Goal: Register for event/course

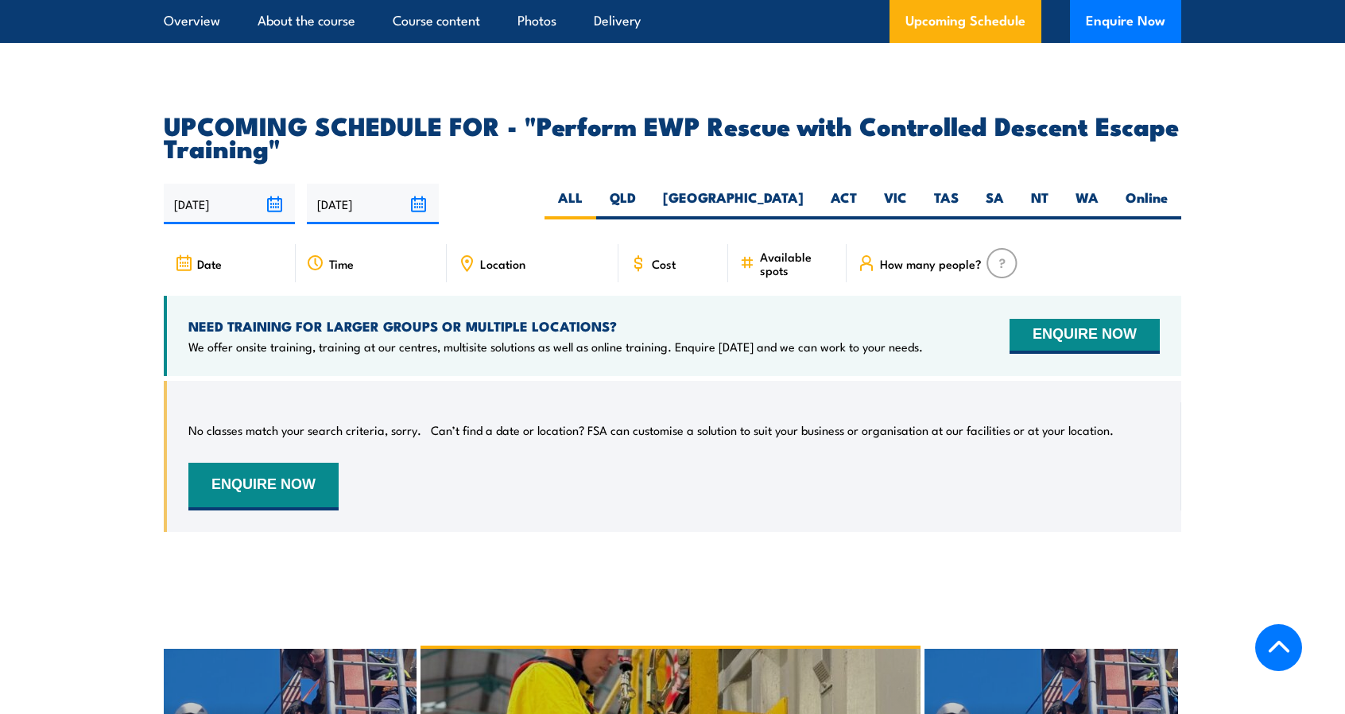
scroll to position [2572, 0]
click at [890, 188] on label "VIC" at bounding box center [895, 203] width 50 height 31
click at [907, 188] on input "VIC" at bounding box center [912, 193] width 10 height 10
radio input "true"
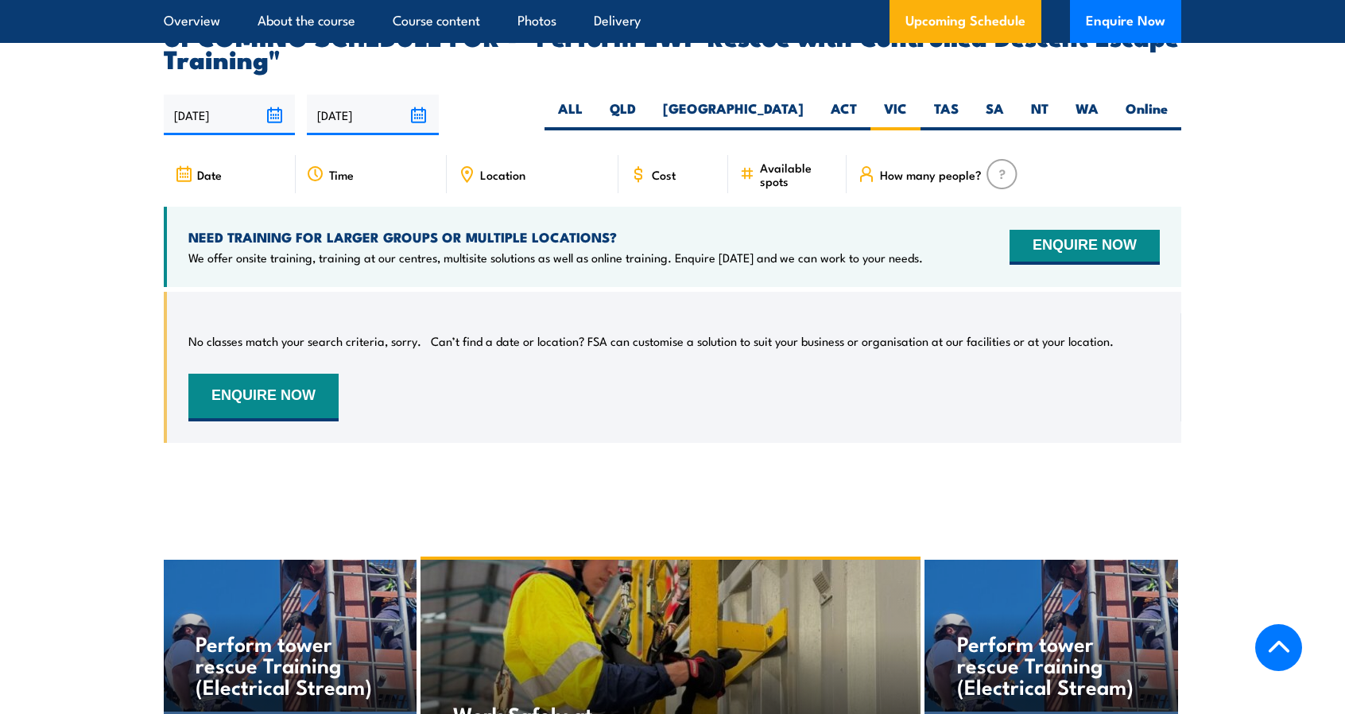
scroll to position [2612, 0]
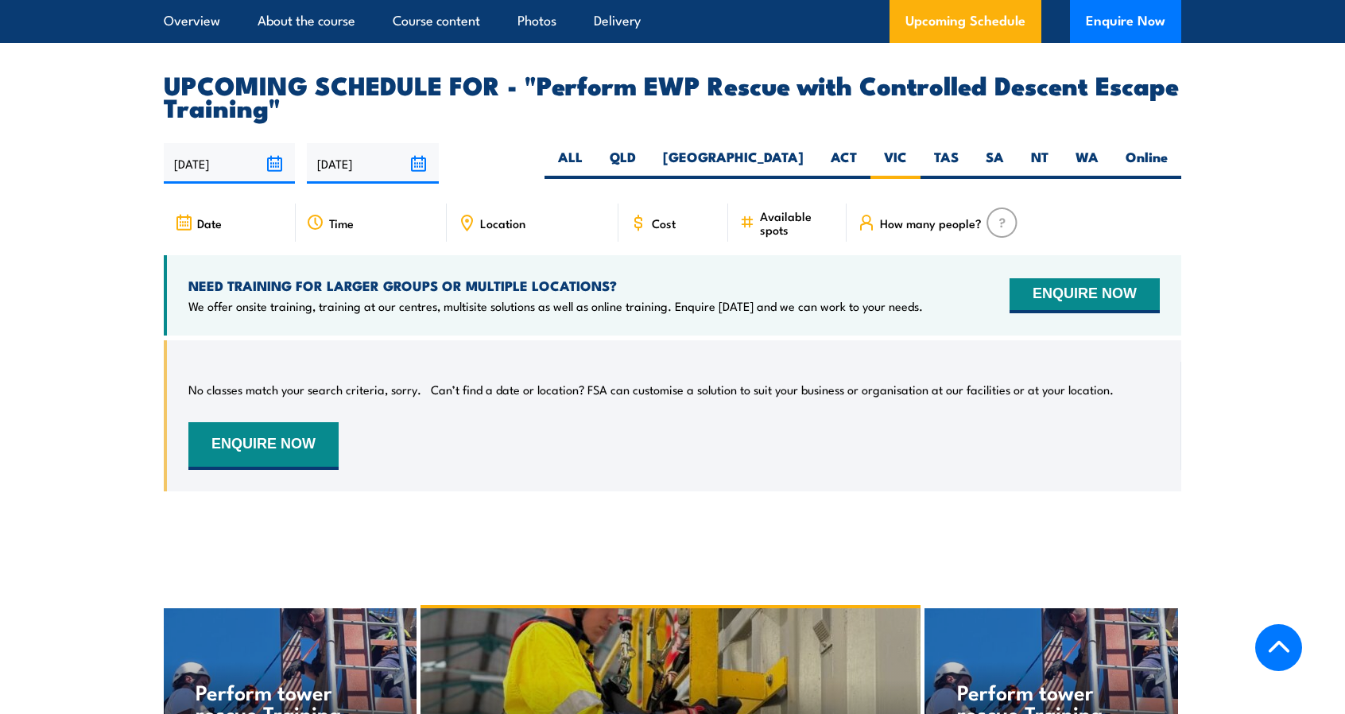
click at [986, 207] on img at bounding box center [1001, 222] width 31 height 30
click at [931, 216] on span "How many people?" at bounding box center [931, 223] width 102 height 14
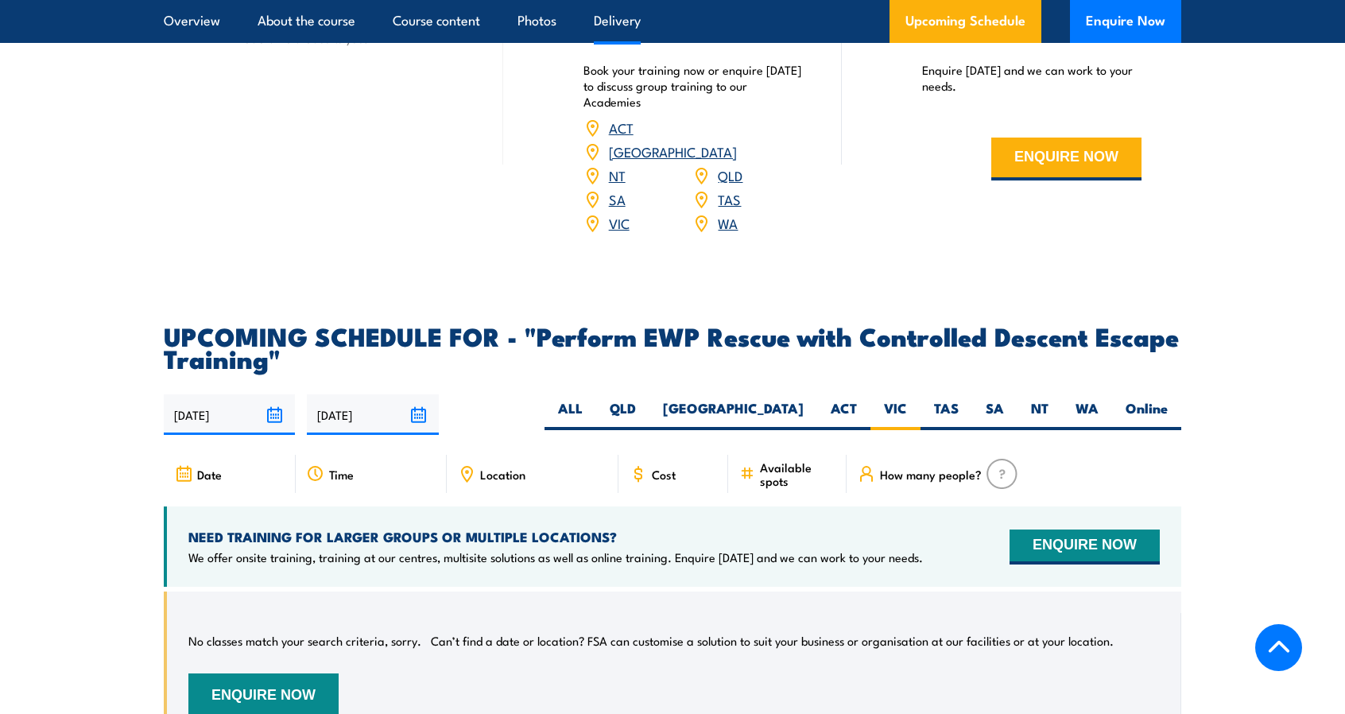
scroll to position [2389, 0]
